Goal: Transaction & Acquisition: Download file/media

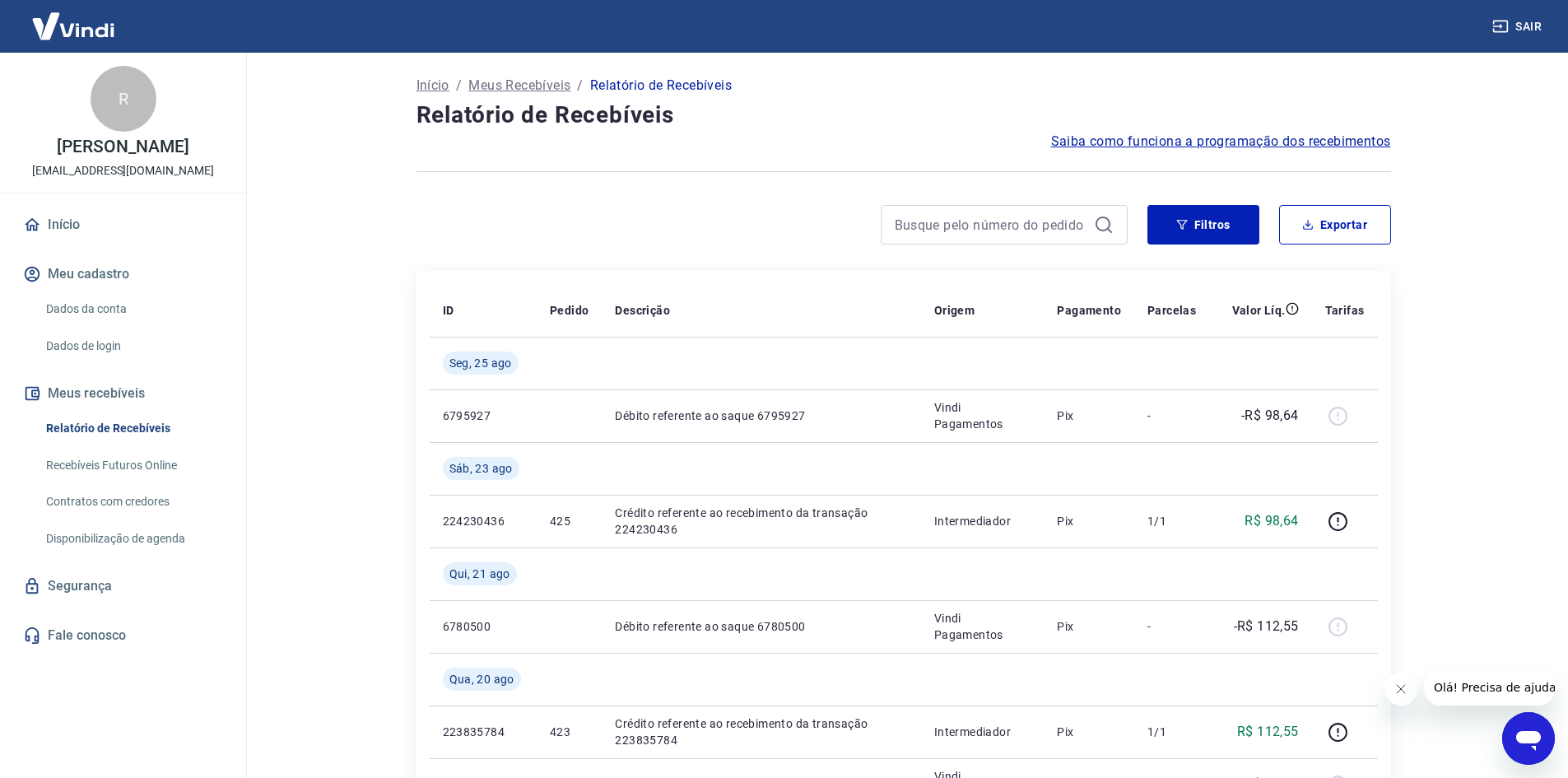
click at [1193, 218] on button "Filtros" at bounding box center [1204, 225] width 112 height 40
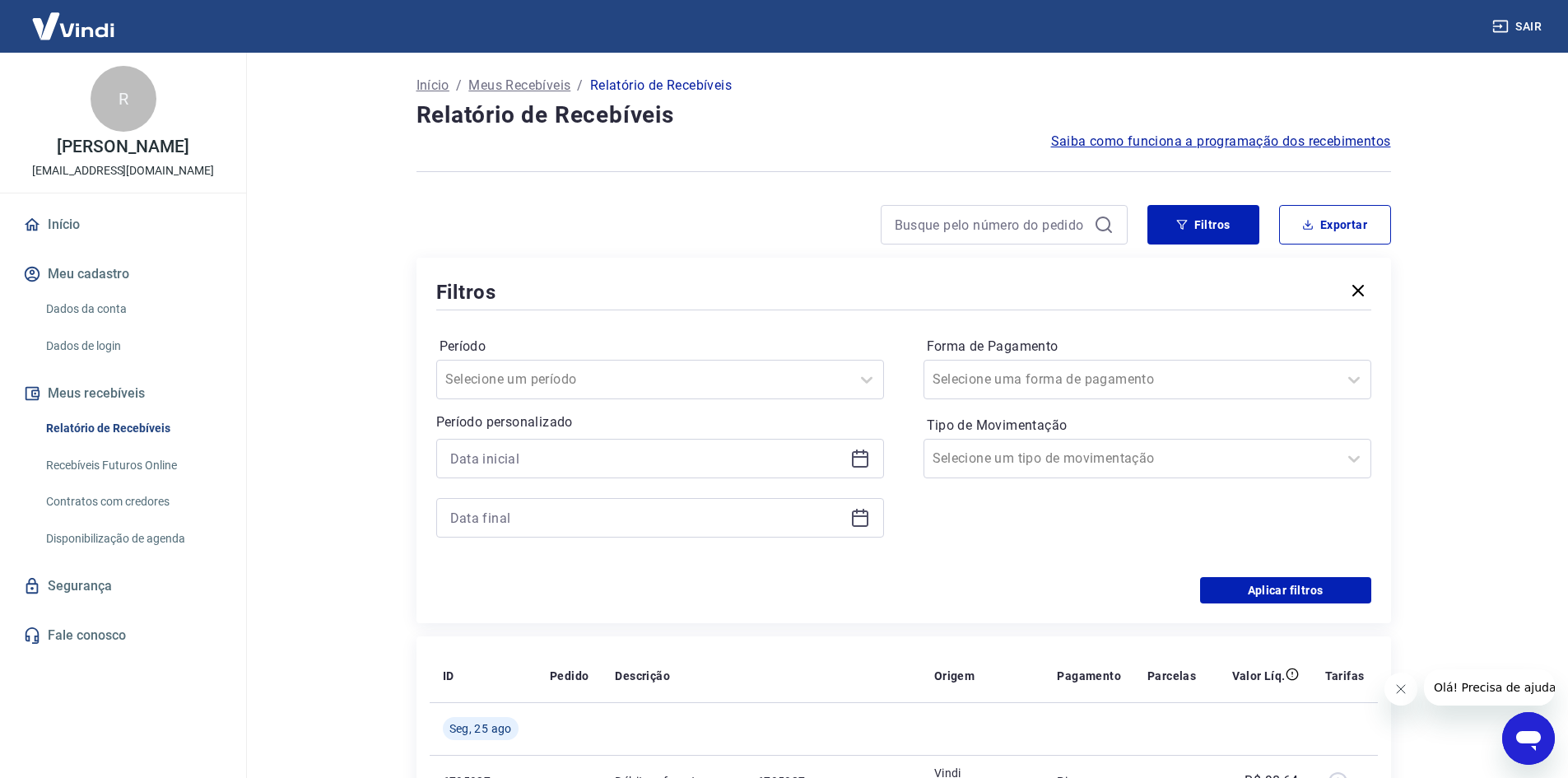
click at [861, 455] on icon at bounding box center [860, 458] width 20 height 20
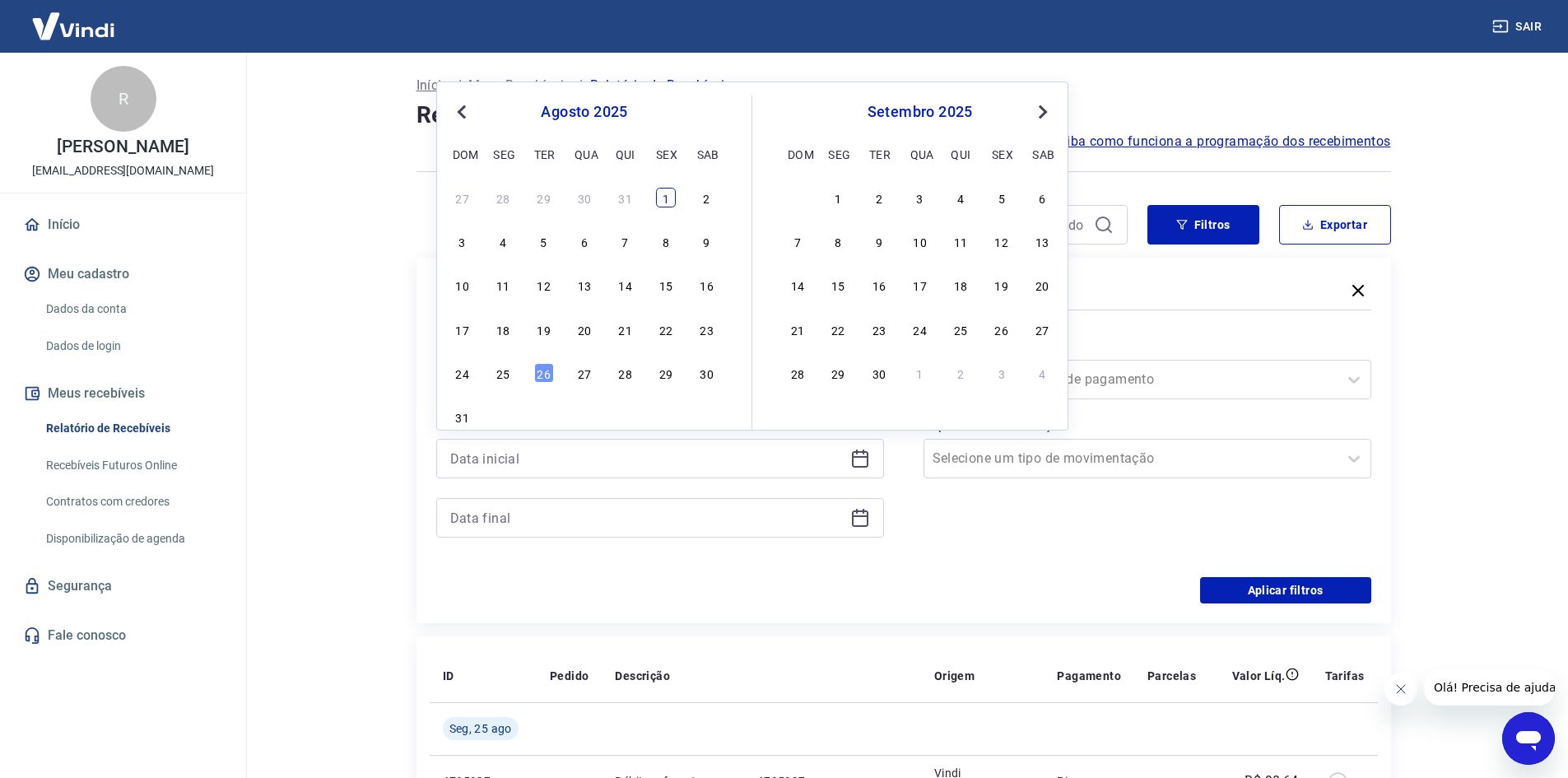
click at [664, 204] on div "1" at bounding box center [666, 198] width 20 height 20
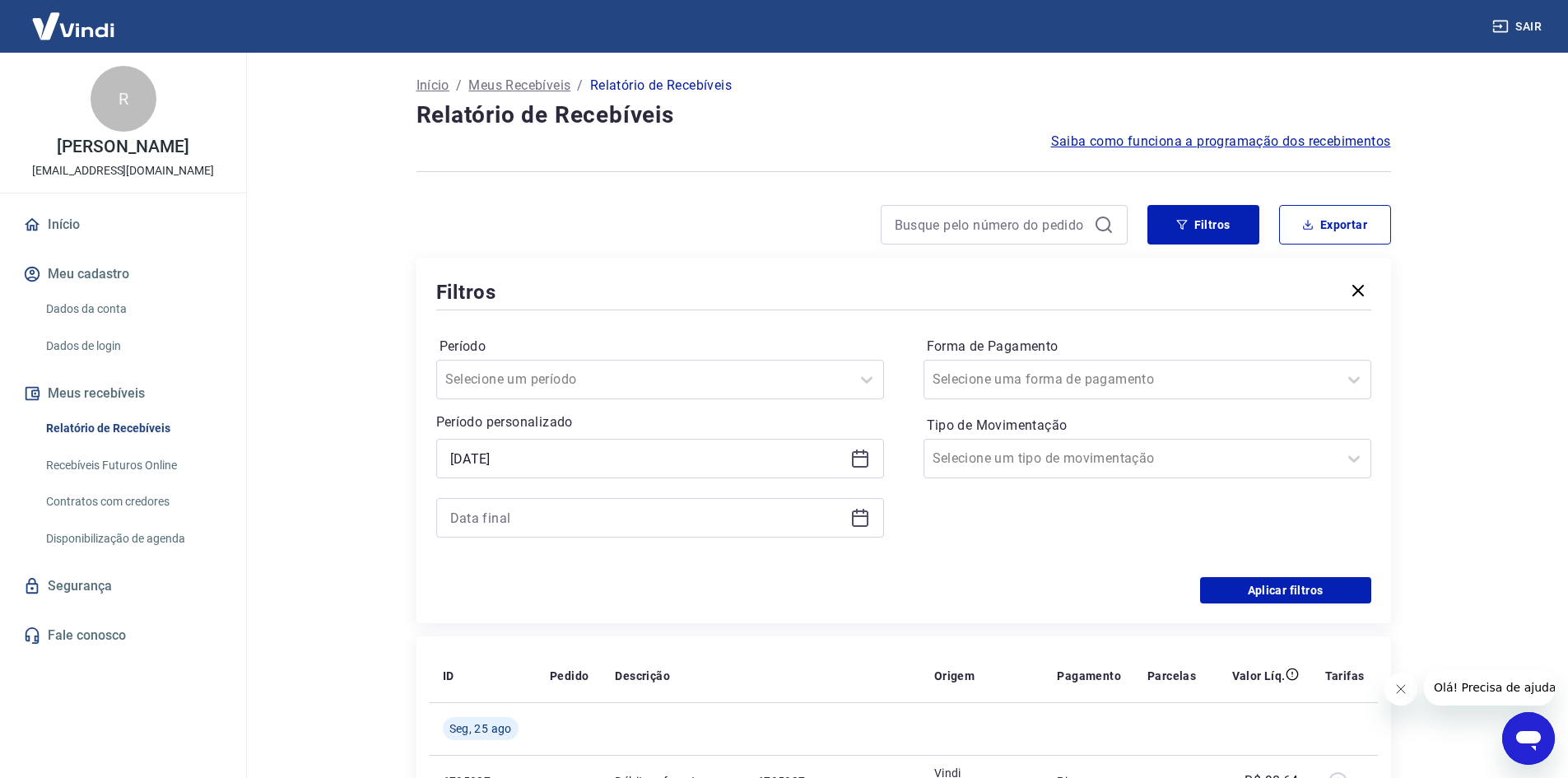
type input "[DATE]"
click at [862, 519] on icon at bounding box center [860, 518] width 20 height 20
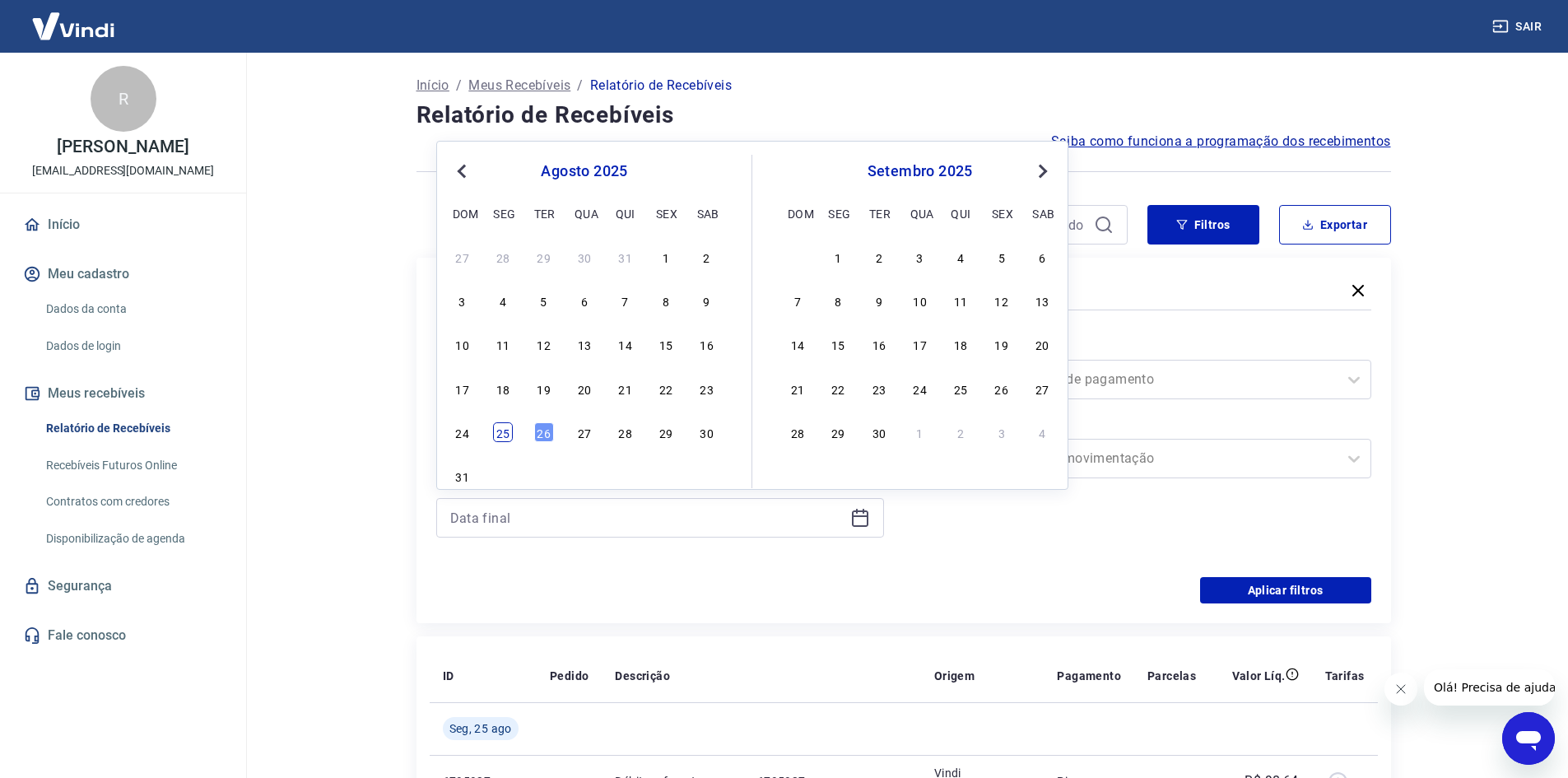
click at [504, 435] on div "25" at bounding box center [503, 432] width 20 height 20
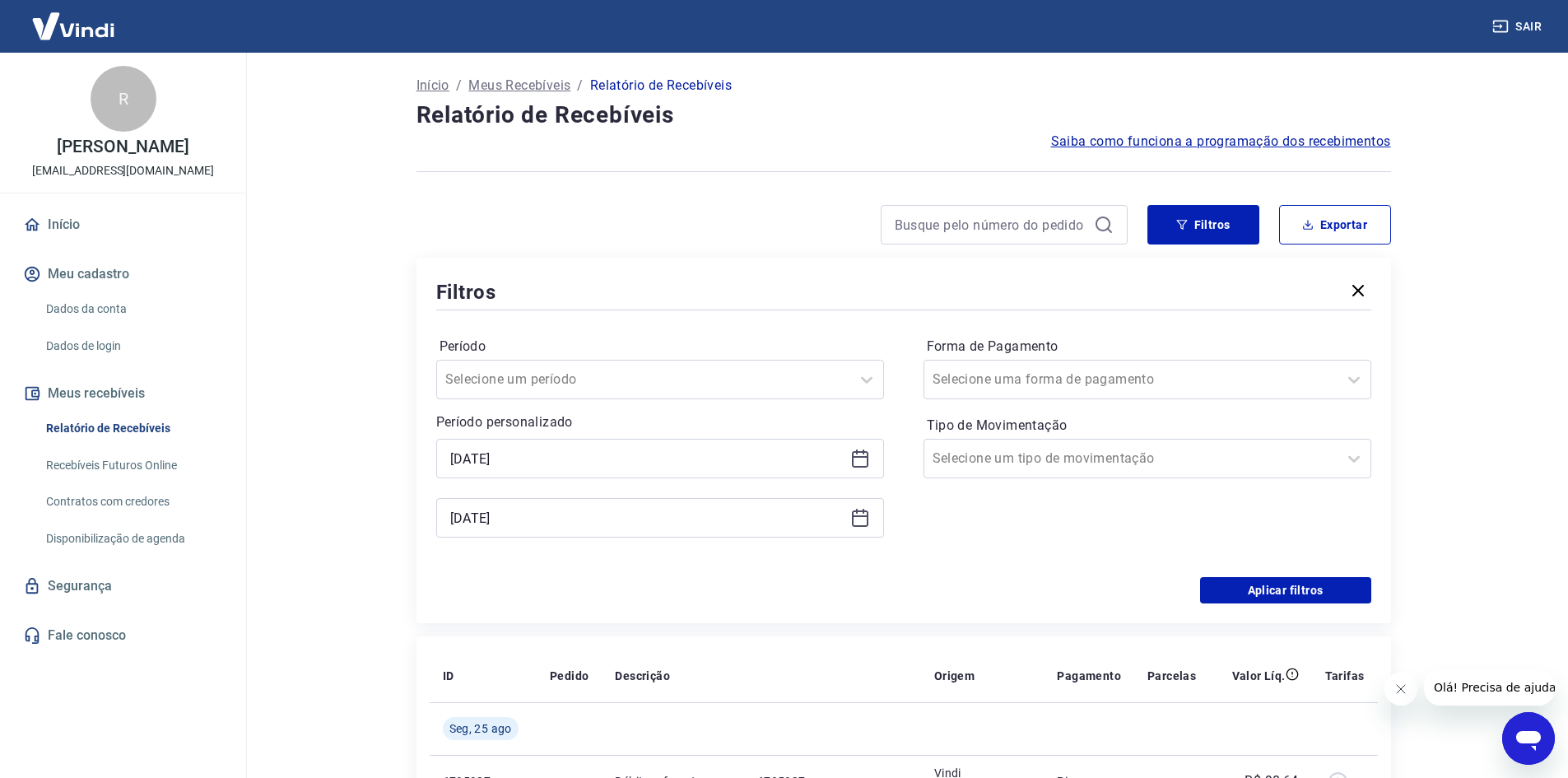
type input "[DATE]"
click at [1282, 595] on button "Aplicar filtros" at bounding box center [1286, 590] width 171 height 26
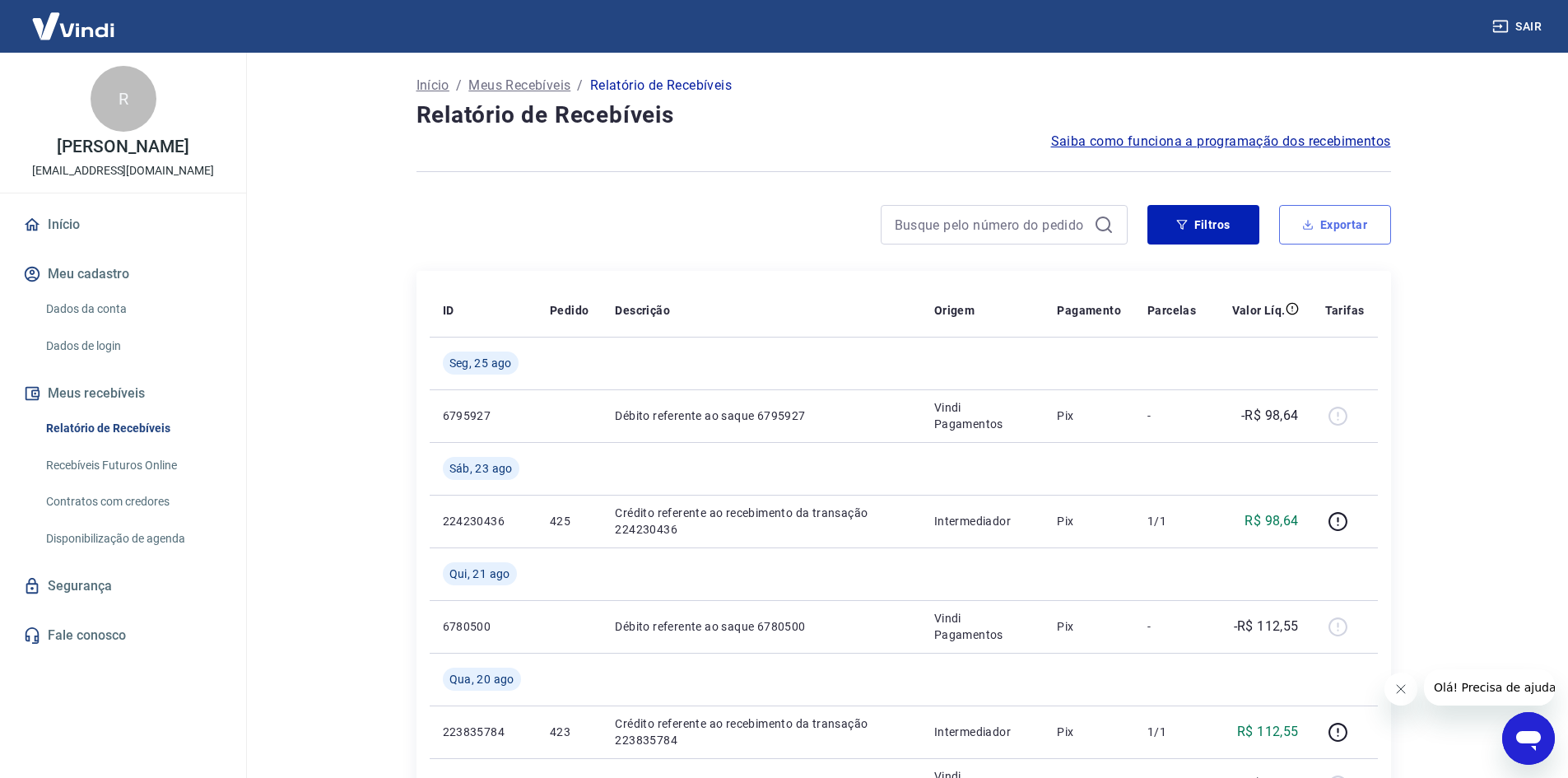
click at [1350, 235] on button "Exportar" at bounding box center [1336, 225] width 112 height 40
type input "[DATE]"
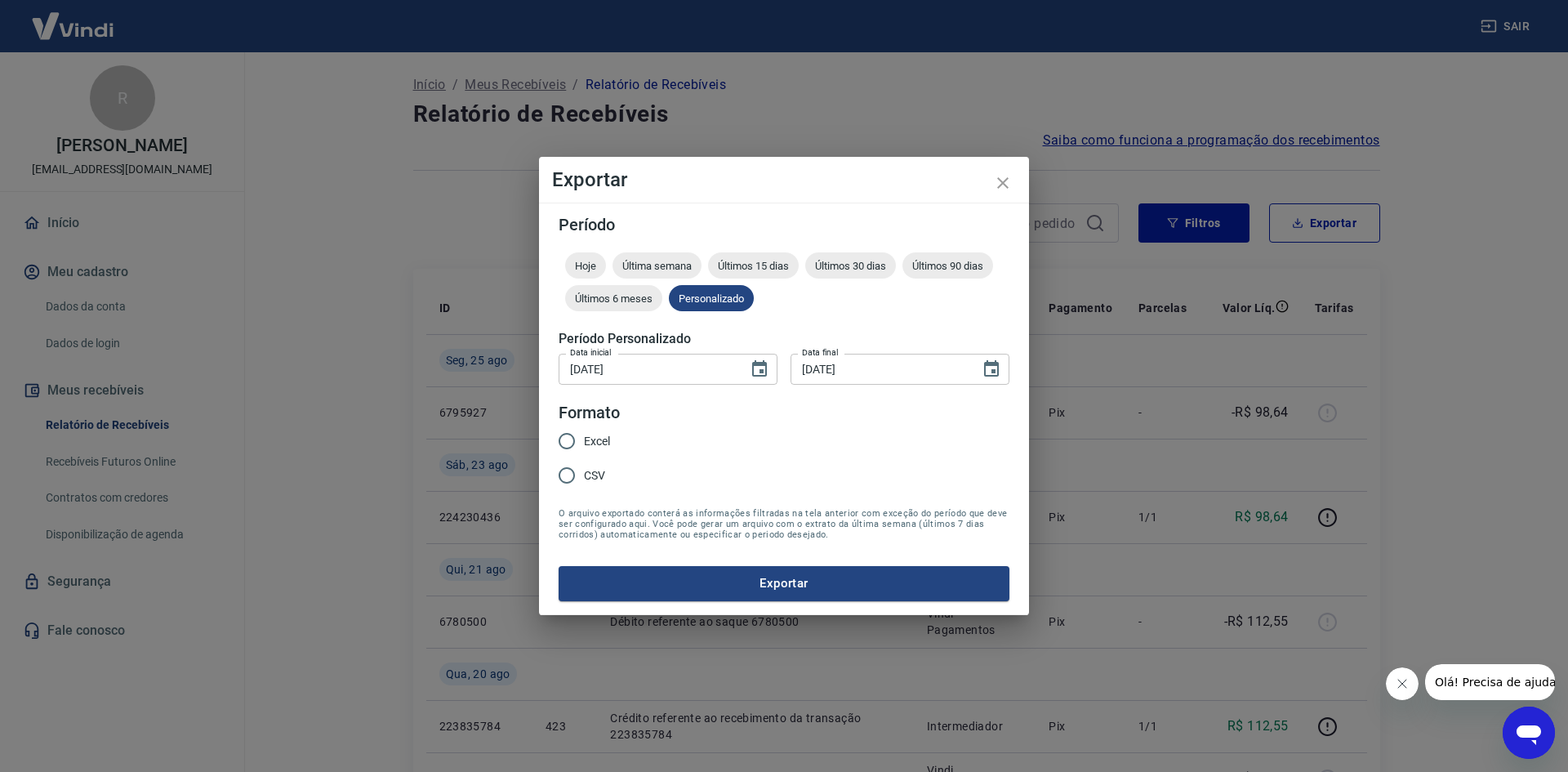
click at [613, 446] on div "Excel CSV" at bounding box center [591, 459] width 65 height 71
click at [600, 446] on span "Excel" at bounding box center [597, 441] width 26 height 17
click at [584, 446] on input "Excel" at bounding box center [567, 441] width 34 height 34
radio input "true"
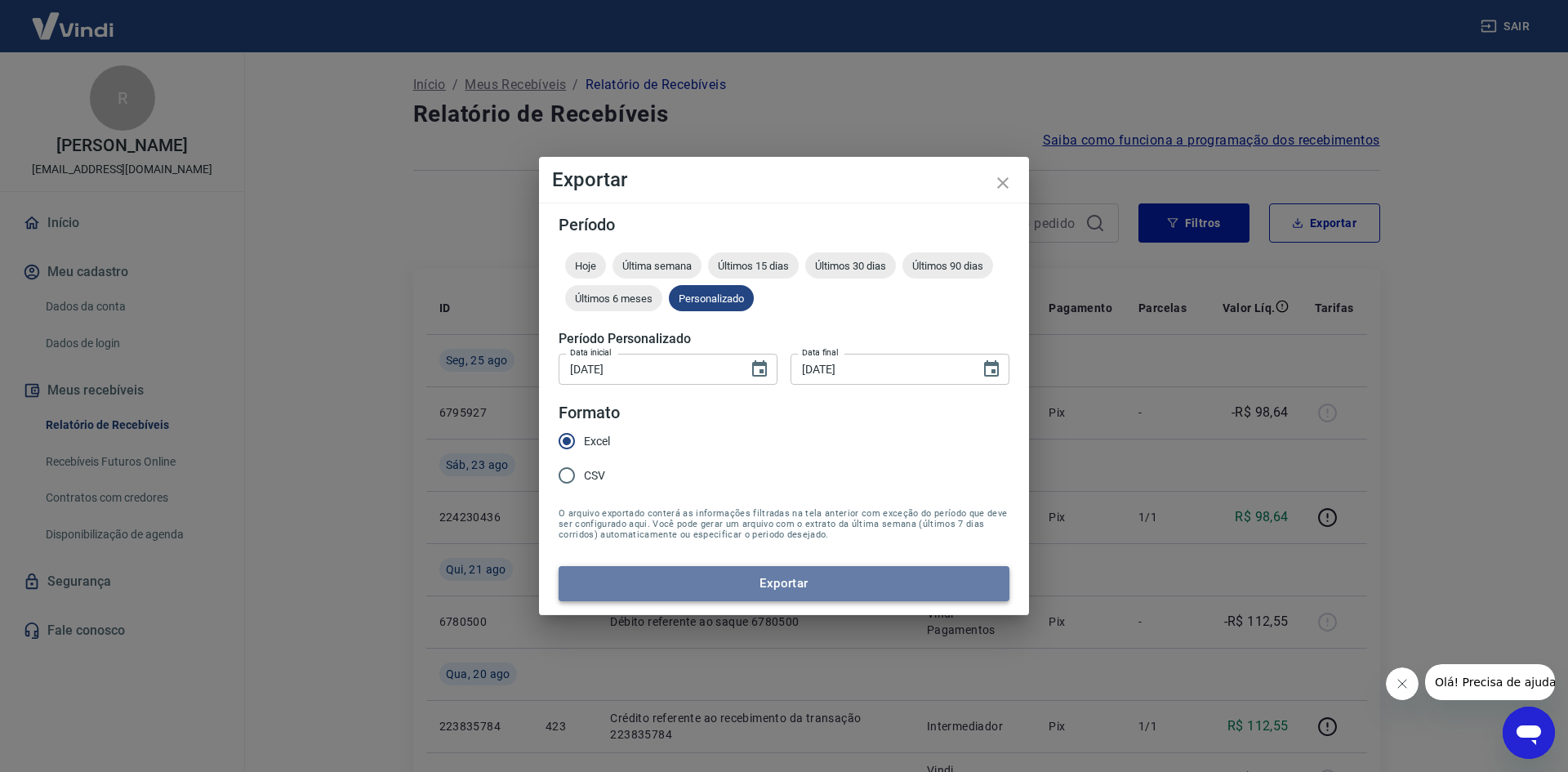
click at [641, 581] on button "Exportar" at bounding box center [784, 583] width 451 height 34
